Goal: Information Seeking & Learning: Learn about a topic

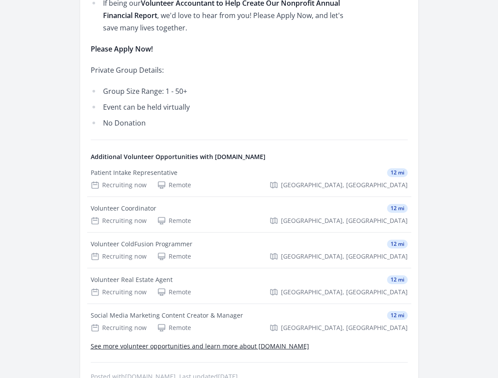
scroll to position [866, 0]
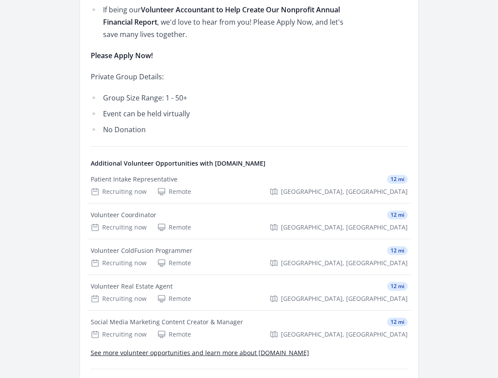
click at [210, 350] on link "See more volunteer opportunities and learn more about [DOMAIN_NAME]" at bounding box center [200, 352] width 218 height 8
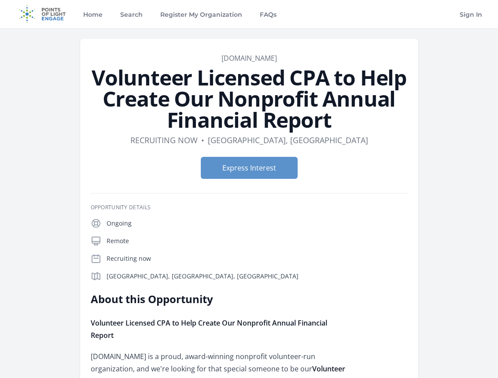
scroll to position [866, 0]
